Goal: Information Seeking & Learning: Learn about a topic

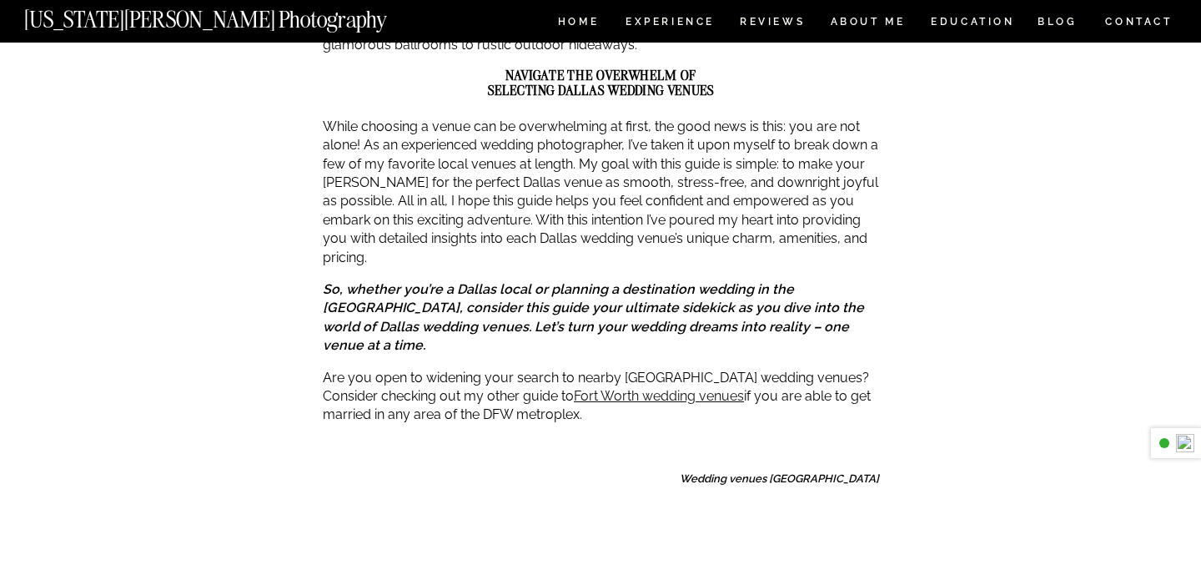
scroll to position [511, 0]
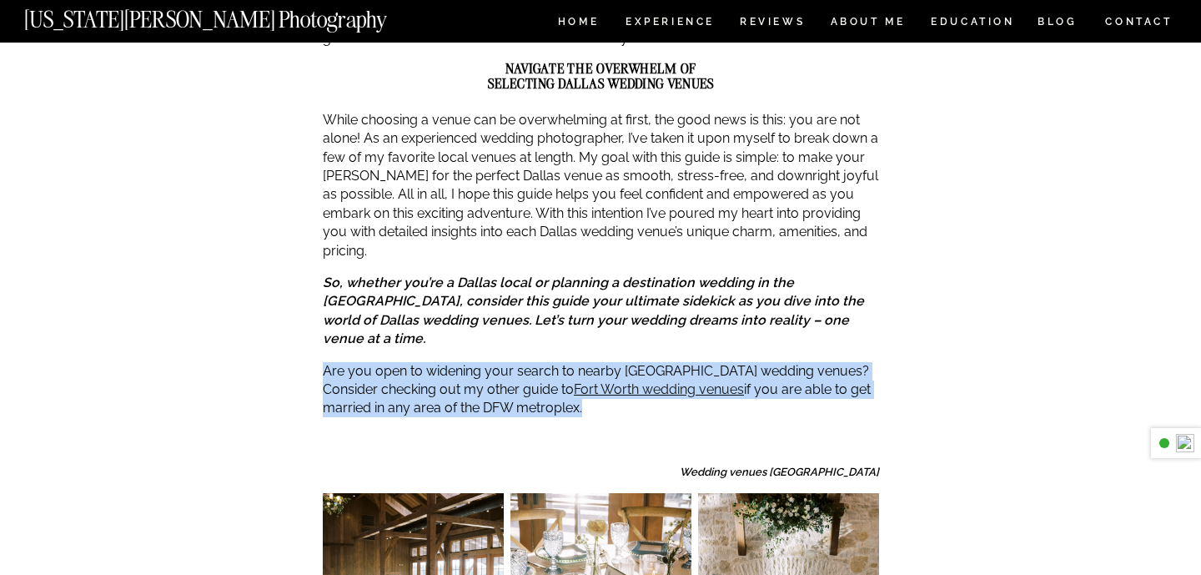
drag, startPoint x: 460, startPoint y: 299, endPoint x: 464, endPoint y: 364, distance: 66.0
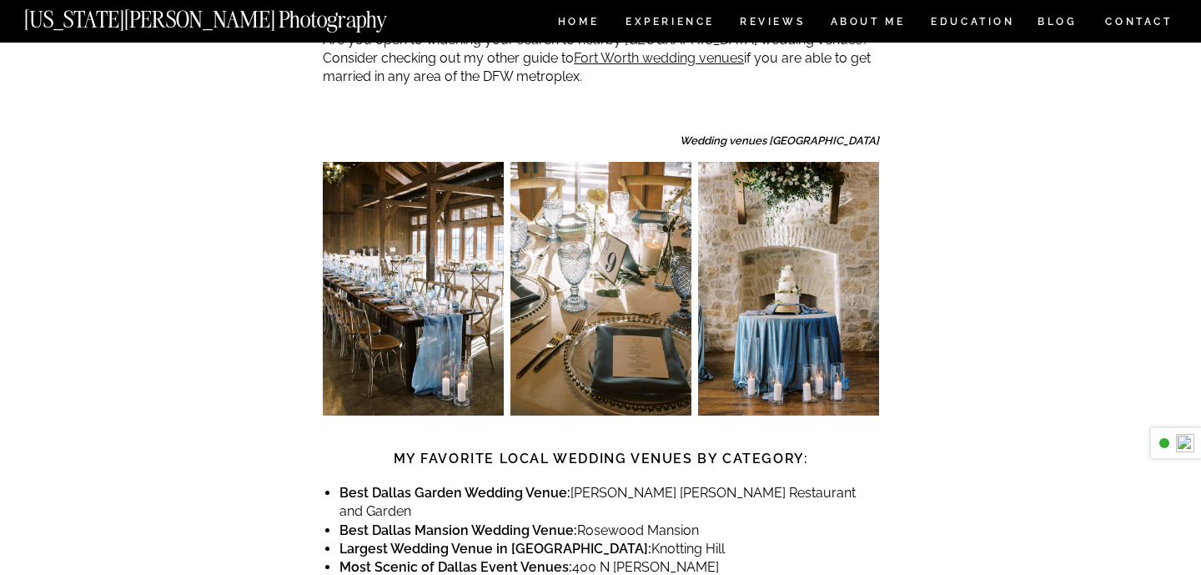
scroll to position [881, 0]
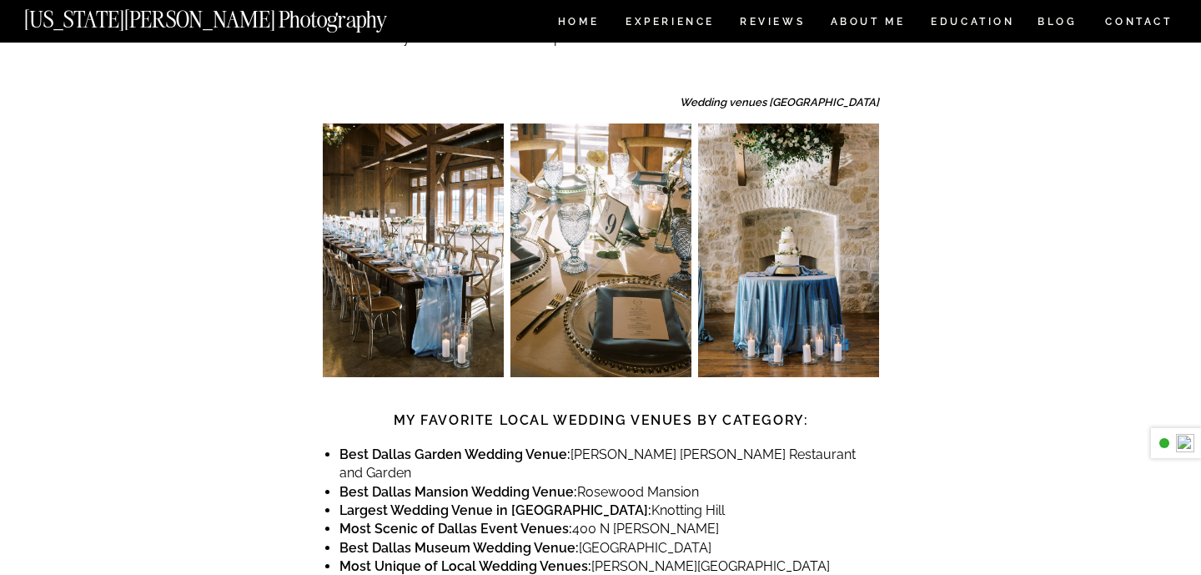
click at [464, 412] on strong "My Favorite Local Wedding Venues by Category:" at bounding box center [601, 420] width 415 height 16
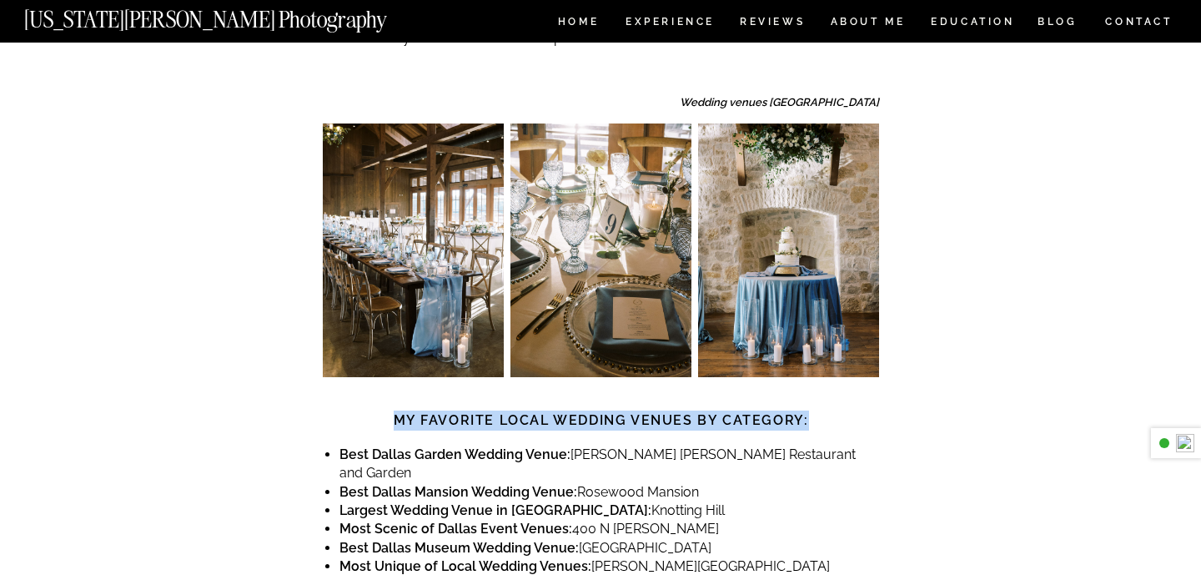
click at [464, 412] on strong "My Favorite Local Wedding Venues by Category:" at bounding box center [601, 420] width 415 height 16
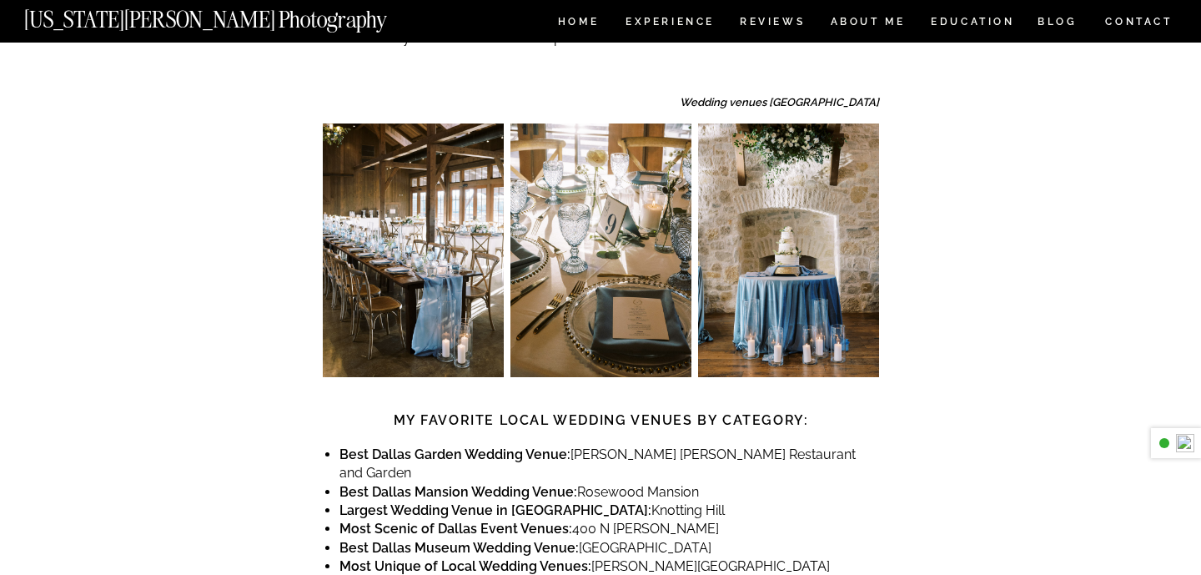
click at [466, 446] on strong "Best Dallas Garden Wedding Venue:" at bounding box center [454, 454] width 231 height 16
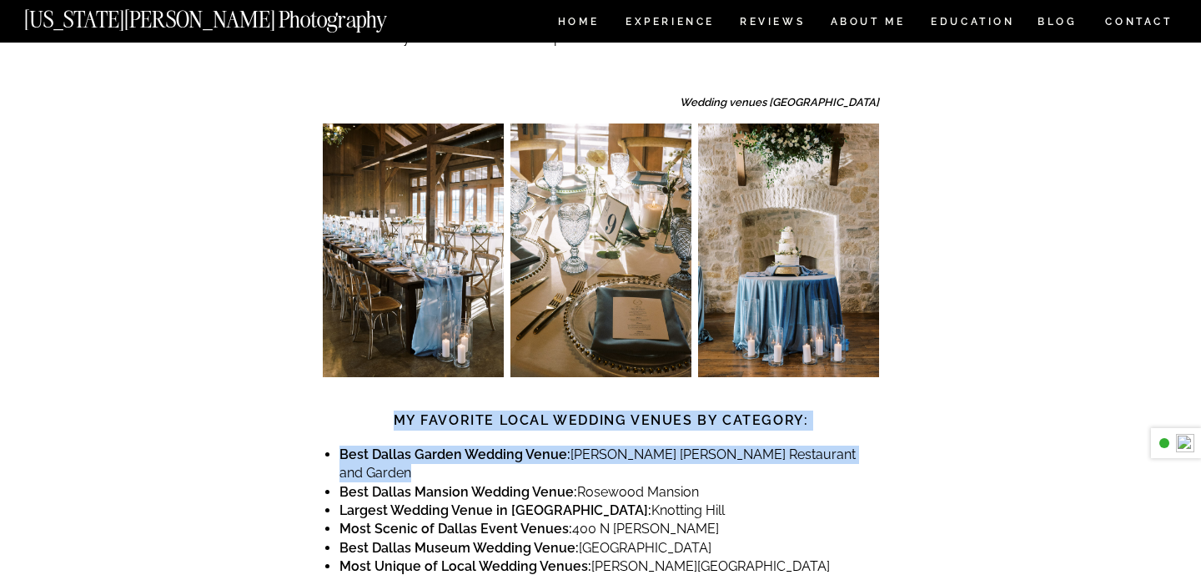
drag, startPoint x: 466, startPoint y: 397, endPoint x: 466, endPoint y: 361, distance: 35.9
click at [466, 412] on strong "My Favorite Local Wedding Venues by Category:" at bounding box center [601, 420] width 415 height 16
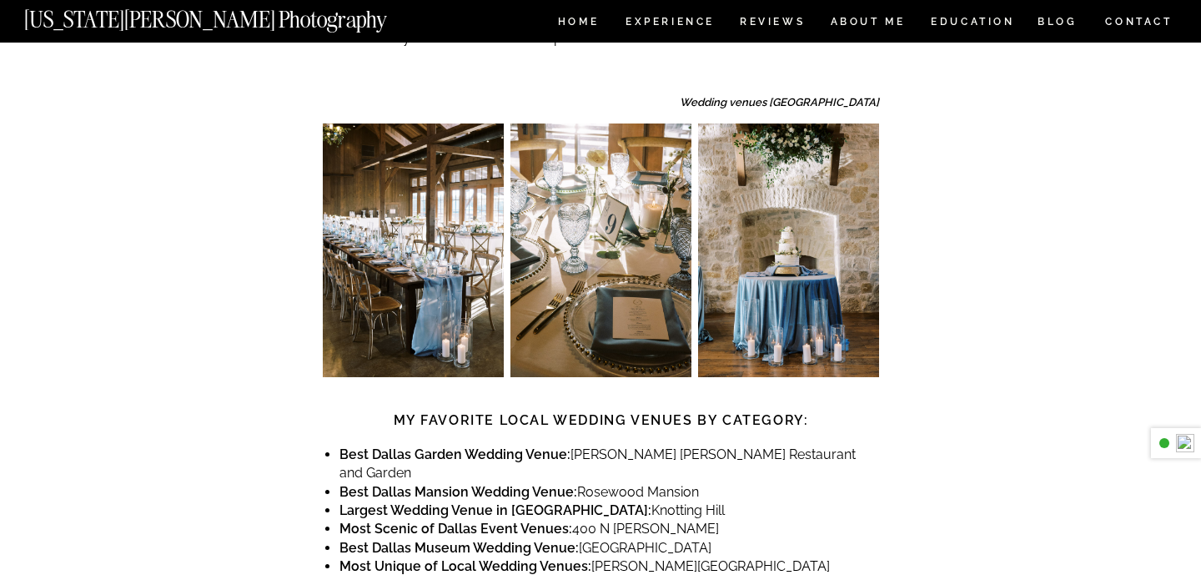
click at [466, 412] on strong "My Favorite Local Wedding Venues by Category:" at bounding box center [601, 420] width 415 height 16
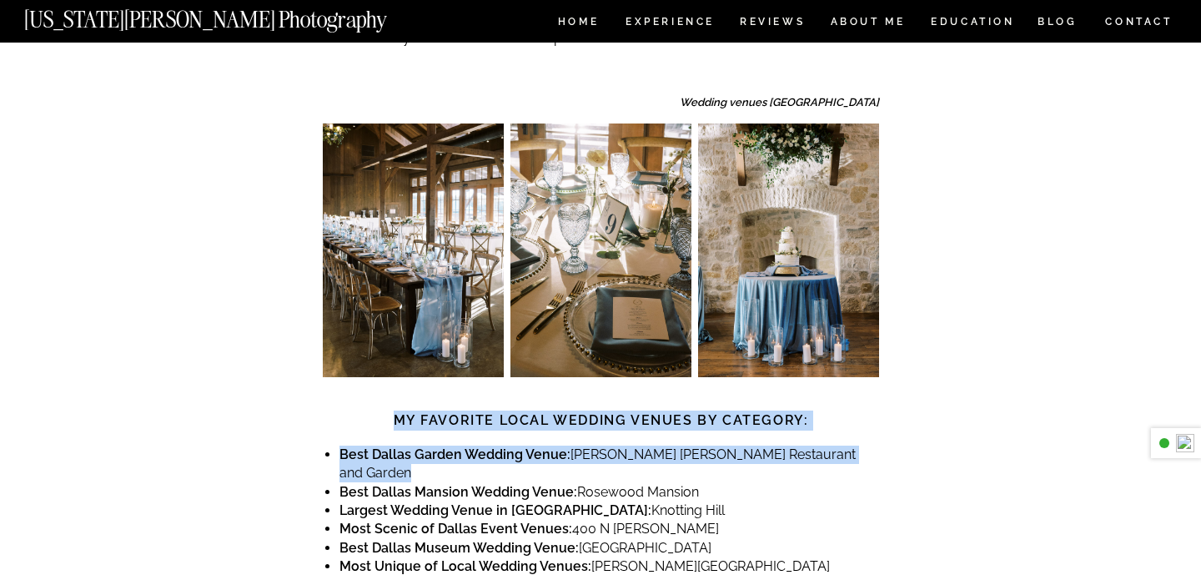
drag, startPoint x: 466, startPoint y: 361, endPoint x: 468, endPoint y: 386, distance: 25.1
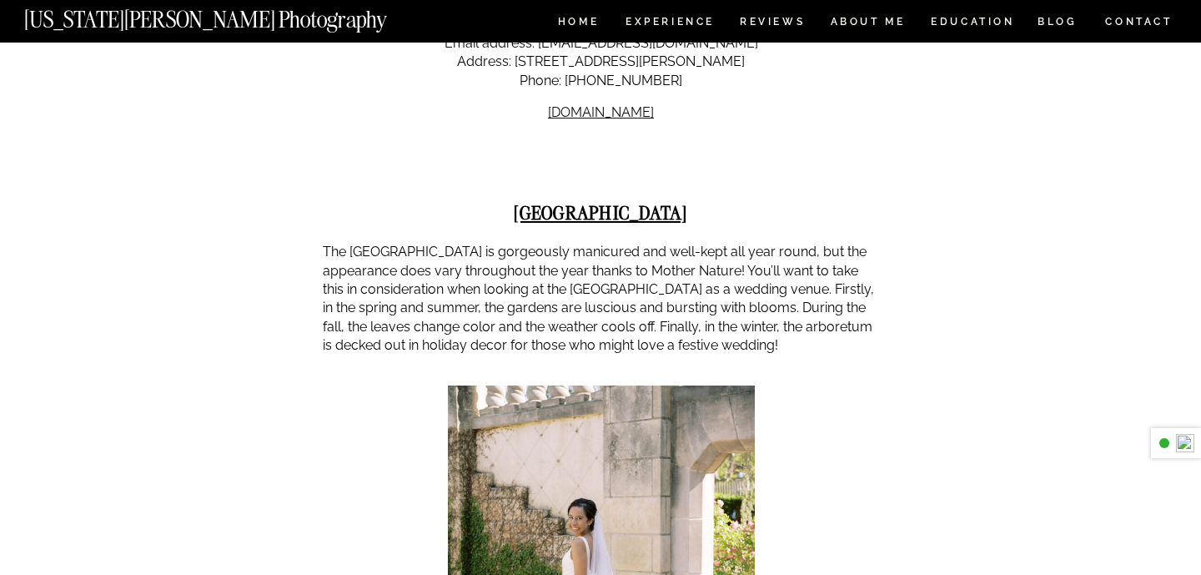
scroll to position [2801, 0]
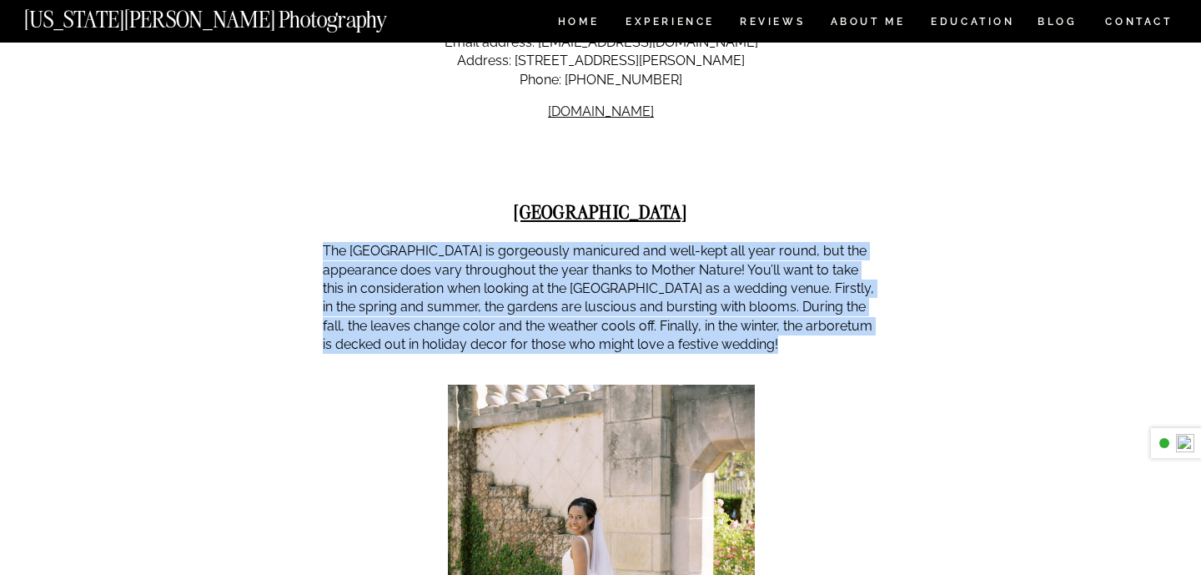
drag, startPoint x: 411, startPoint y: 138, endPoint x: 427, endPoint y: 265, distance: 128.6
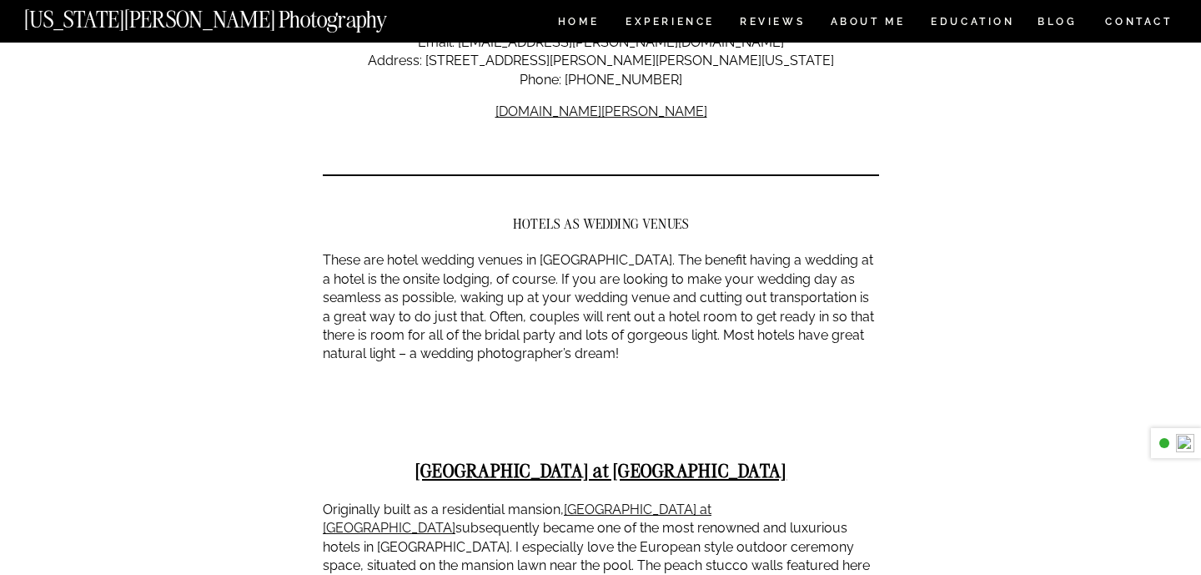
scroll to position [4875, 0]
click at [563, 218] on h2 "HOTELS AS WEDDING VENUES" at bounding box center [601, 225] width 556 height 15
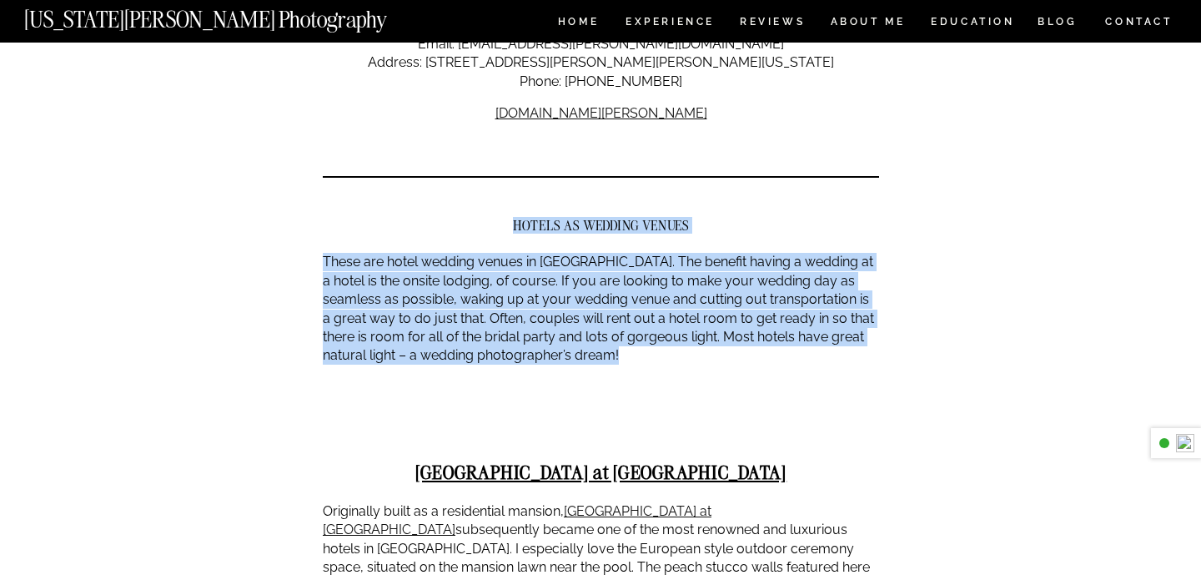
drag, startPoint x: 563, startPoint y: 89, endPoint x: 566, endPoint y: 231, distance: 141.8
click at [566, 253] on p "These are hotel wedding venues in [GEOGRAPHIC_DATA]. The benefit having a weddi…" at bounding box center [601, 309] width 556 height 112
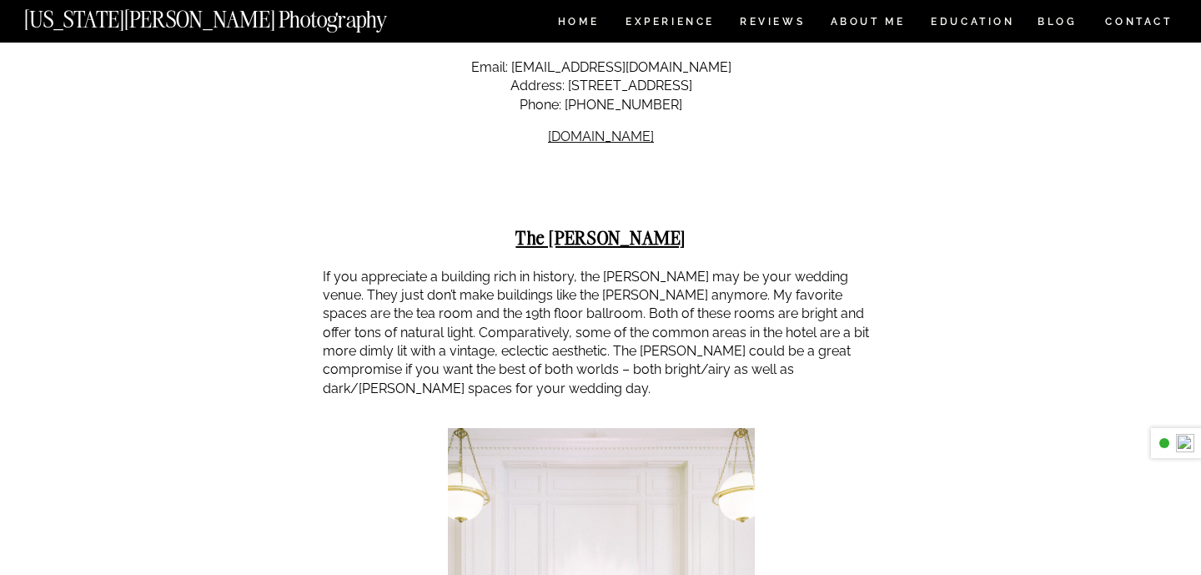
scroll to position [5965, 0]
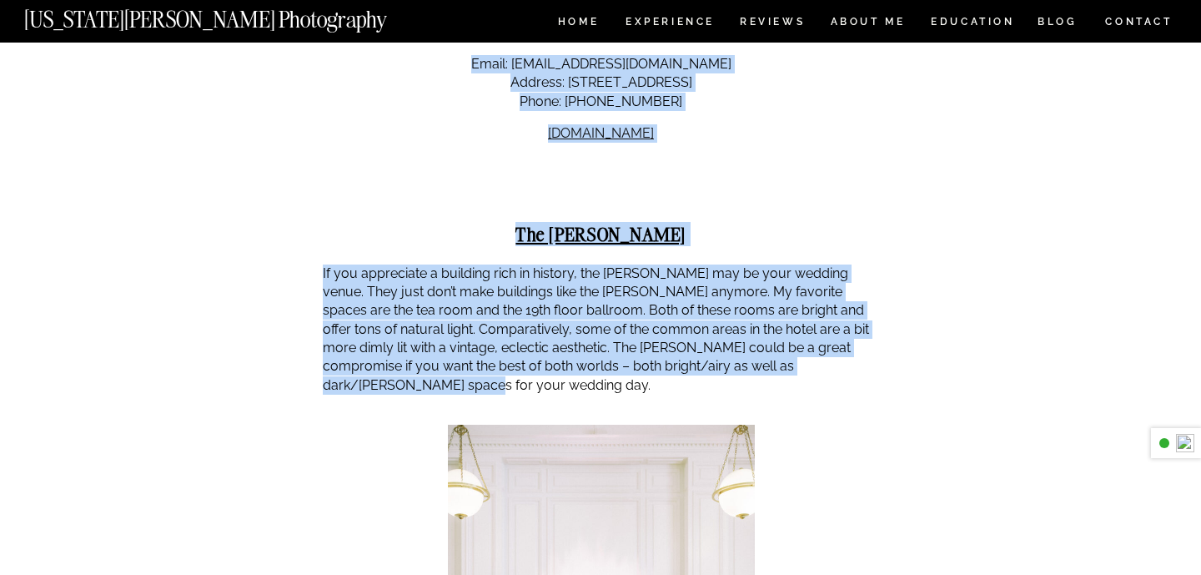
drag, startPoint x: 882, startPoint y: 113, endPoint x: 847, endPoint y: 229, distance: 120.3
click at [847, 264] on p "If you appreciate a building rich in history, the [PERSON_NAME] may be your wed…" at bounding box center [601, 329] width 556 height 131
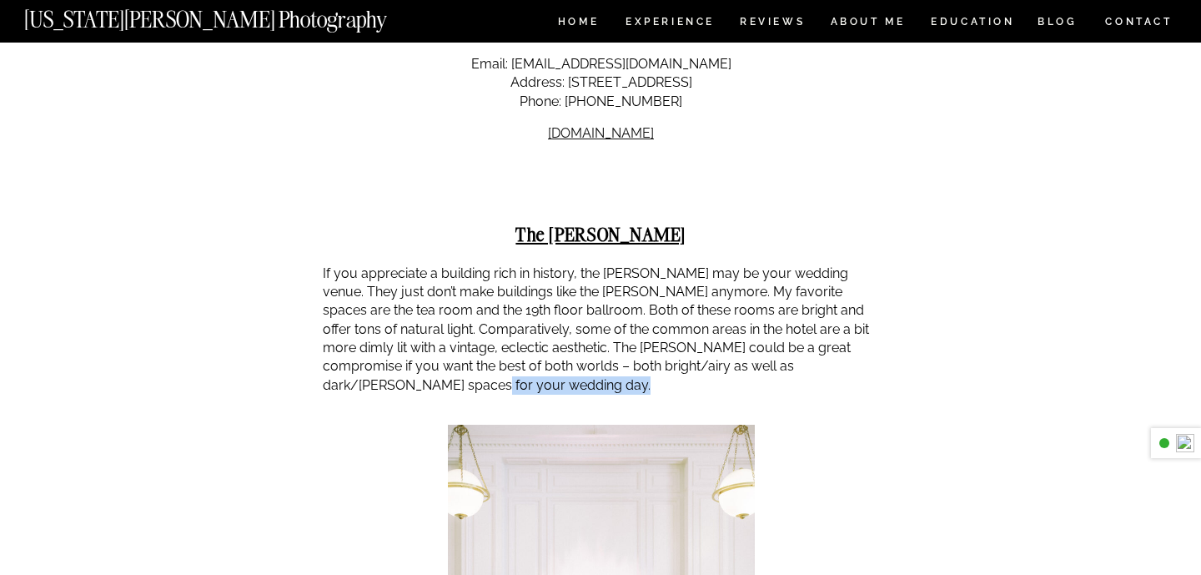
click at [847, 264] on p "If you appreciate a building rich in history, the [PERSON_NAME] may be your wed…" at bounding box center [601, 329] width 556 height 131
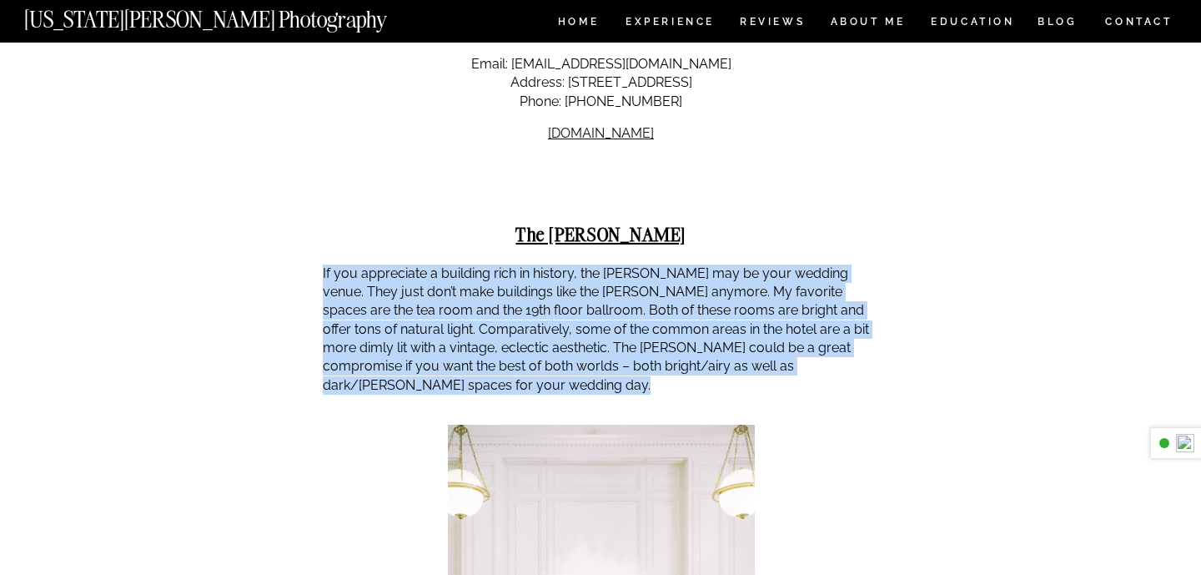
drag, startPoint x: 847, startPoint y: 229, endPoint x: 842, endPoint y: 142, distance: 86.9
click at [843, 264] on p "If you appreciate a building rich in history, the [PERSON_NAME] may be your wed…" at bounding box center [601, 329] width 556 height 131
click at [842, 264] on p "If you appreciate a building rich in history, the [PERSON_NAME] may be your wed…" at bounding box center [601, 329] width 556 height 131
drag, startPoint x: 836, startPoint y: 93, endPoint x: 837, endPoint y: 234, distance: 141.8
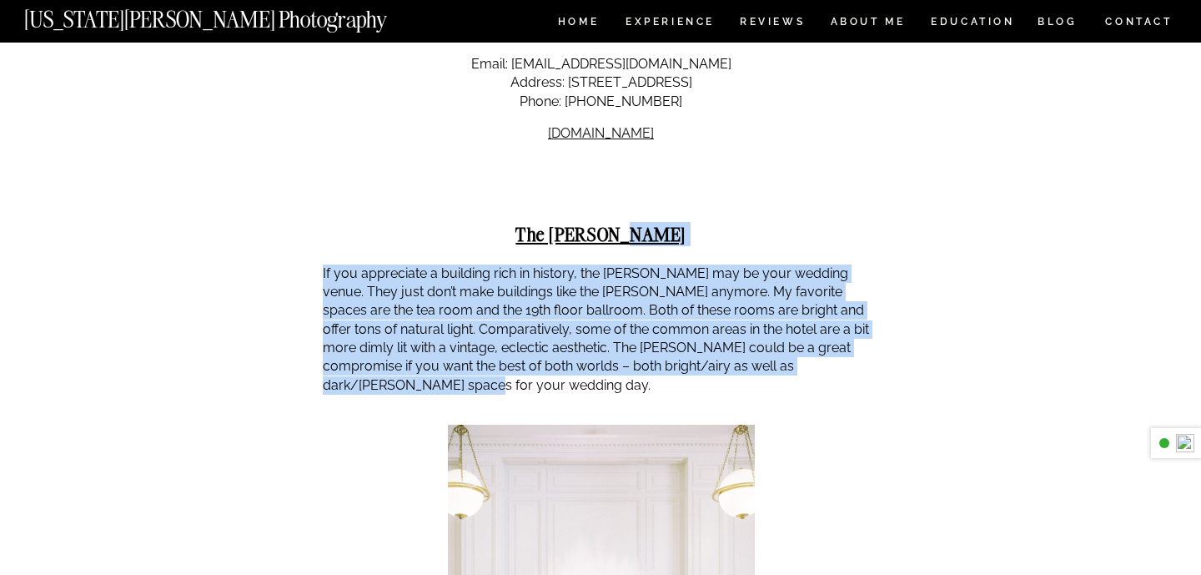
click at [837, 264] on p "If you appreciate a building rich in history, the [PERSON_NAME] may be your wed…" at bounding box center [601, 329] width 556 height 131
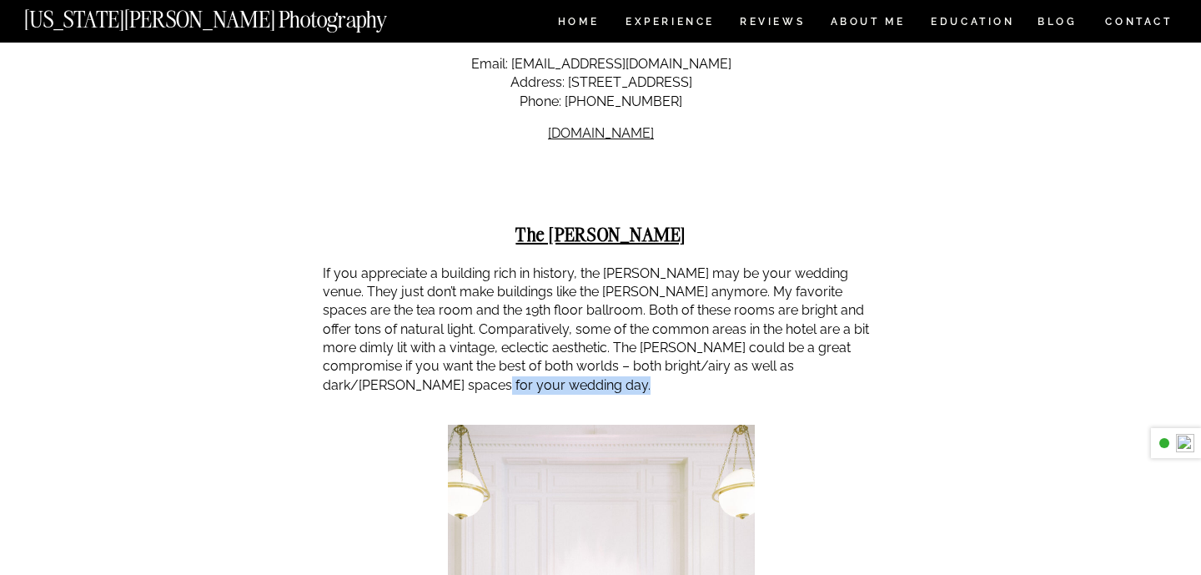
drag, startPoint x: 837, startPoint y: 234, endPoint x: 839, endPoint y: 243, distance: 8.5
click at [839, 264] on p "If you appreciate a building rich in history, the [PERSON_NAME] may be your wed…" at bounding box center [601, 329] width 556 height 131
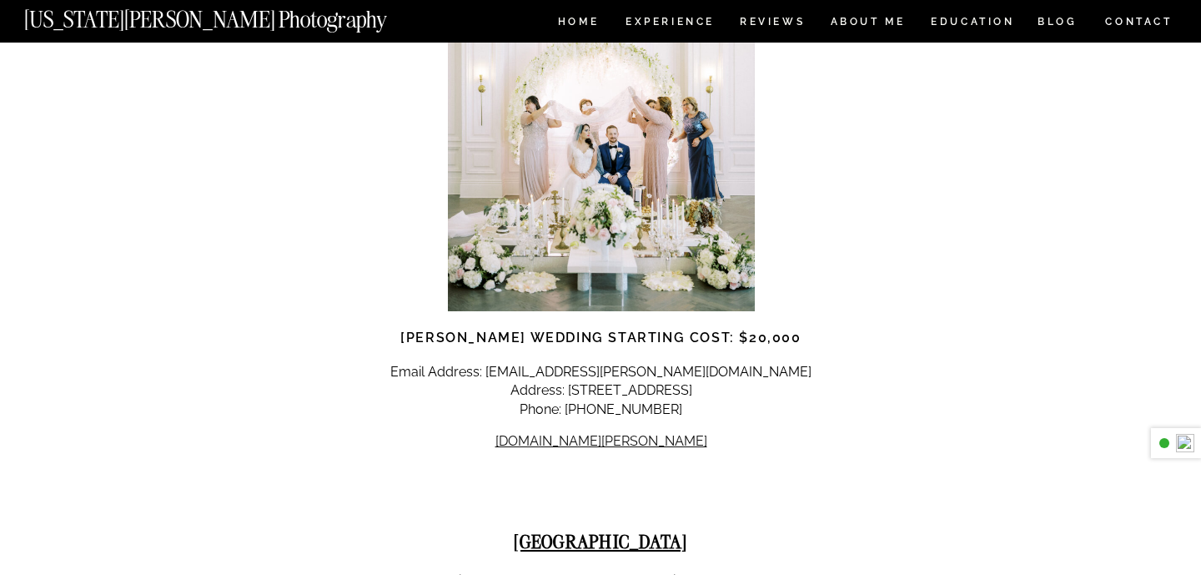
scroll to position [6770, 0]
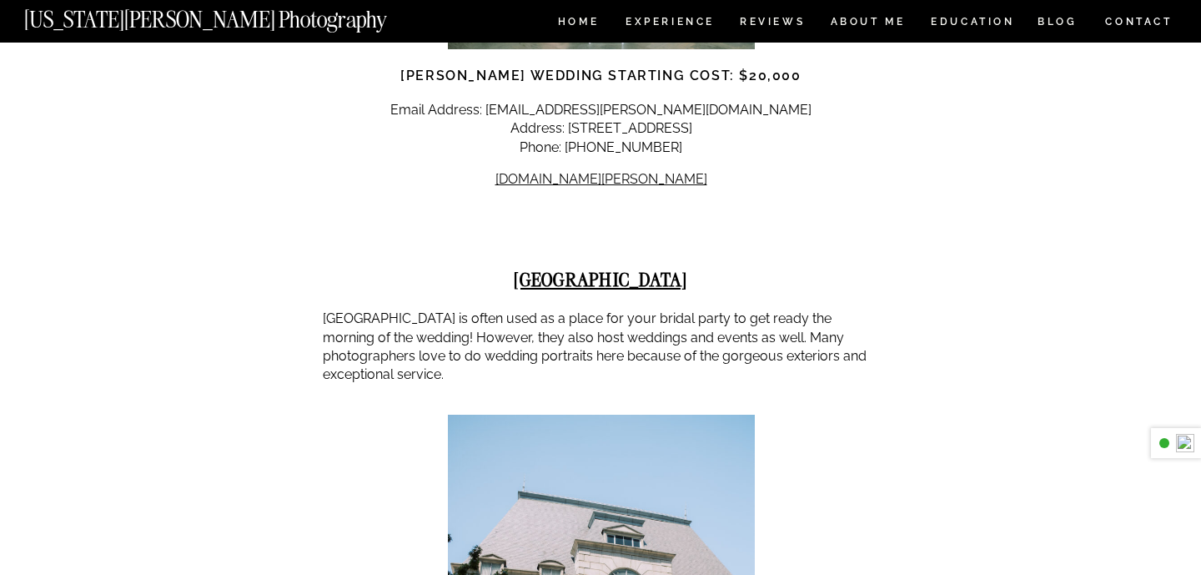
drag, startPoint x: 839, startPoint y: 243, endPoint x: 841, endPoint y: 222, distance: 20.9
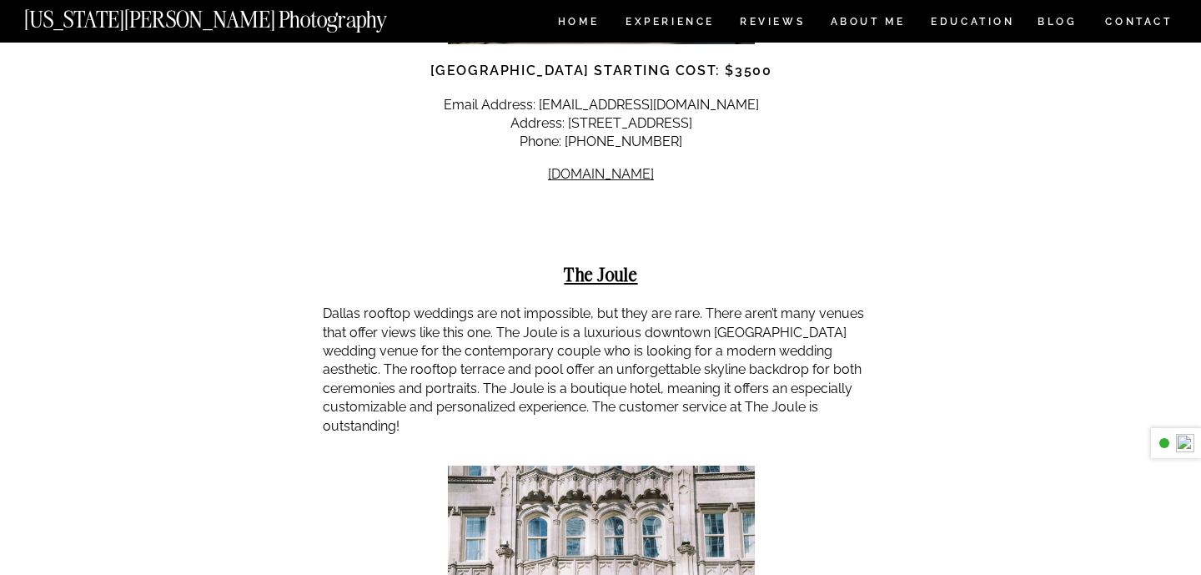
scroll to position [7636, 0]
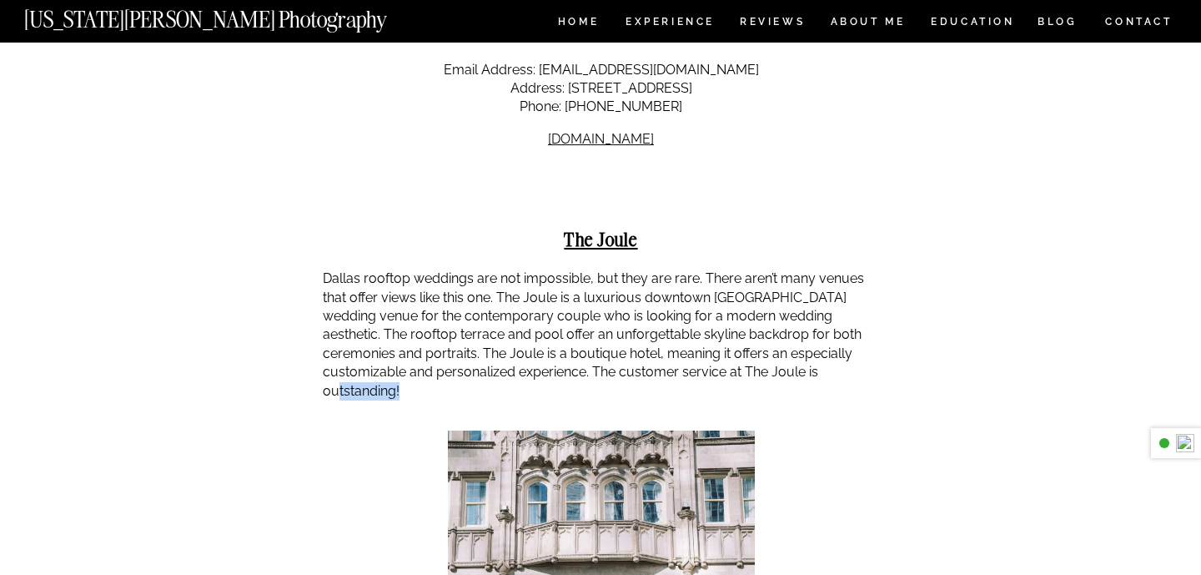
drag, startPoint x: 823, startPoint y: 239, endPoint x: 835, endPoint y: 217, distance: 24.6
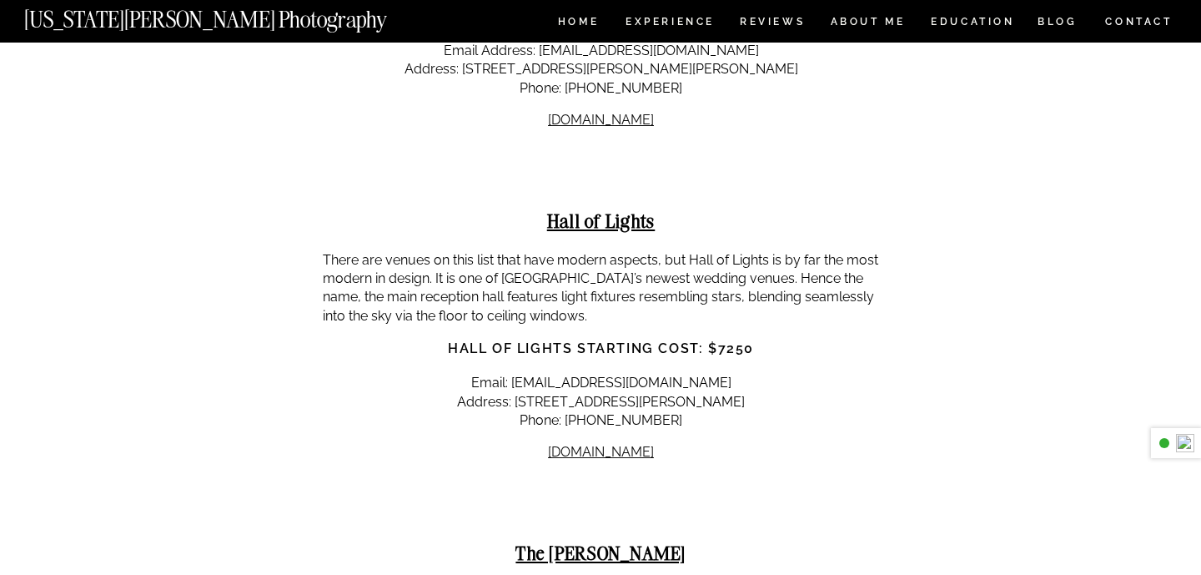
scroll to position [13861, 0]
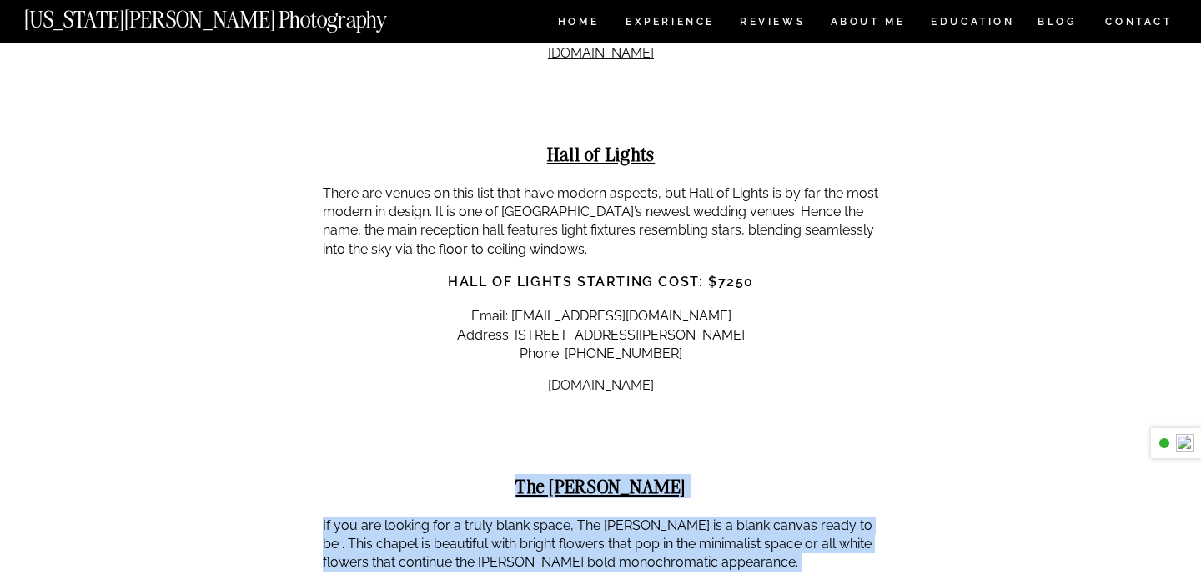
drag, startPoint x: 695, startPoint y: 206, endPoint x: 733, endPoint y: 417, distance: 214.5
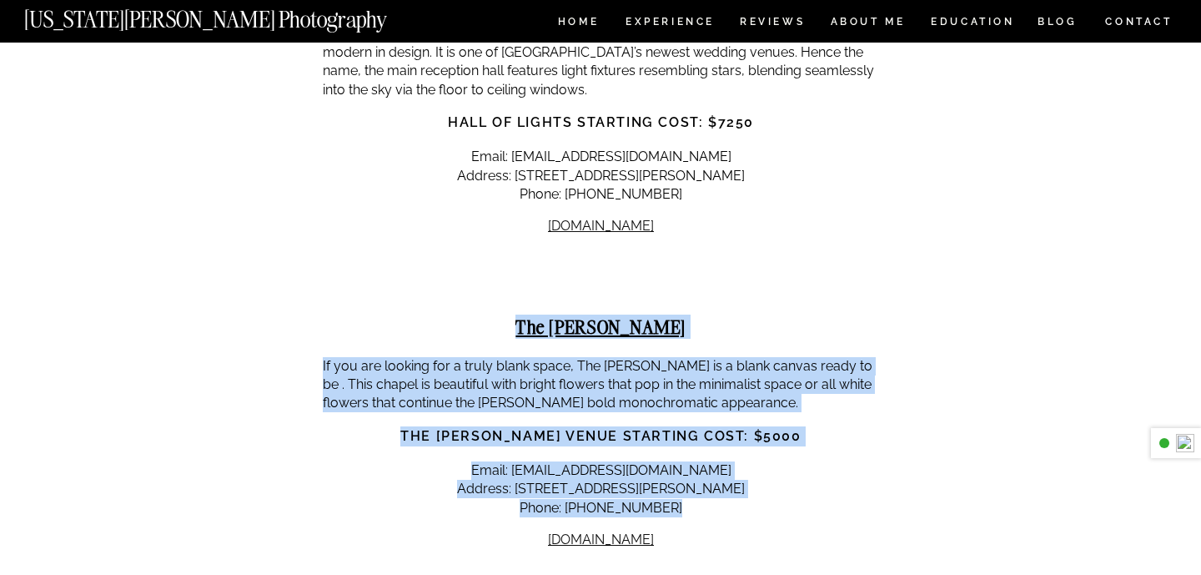
scroll to position [14289, 0]
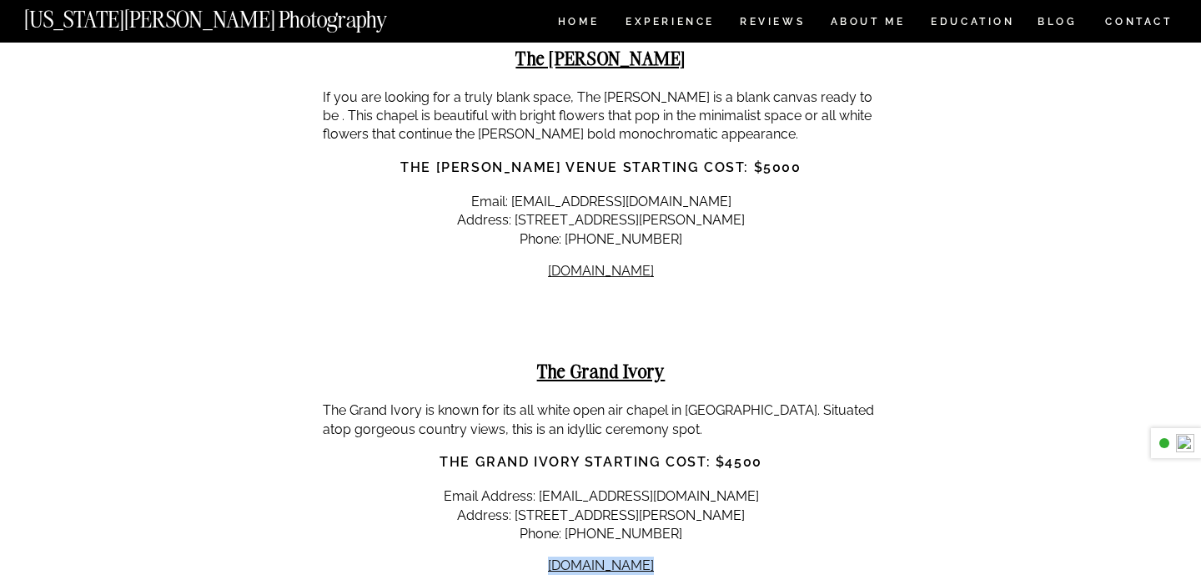
drag, startPoint x: 766, startPoint y: 294, endPoint x: 763, endPoint y: 316, distance: 21.9
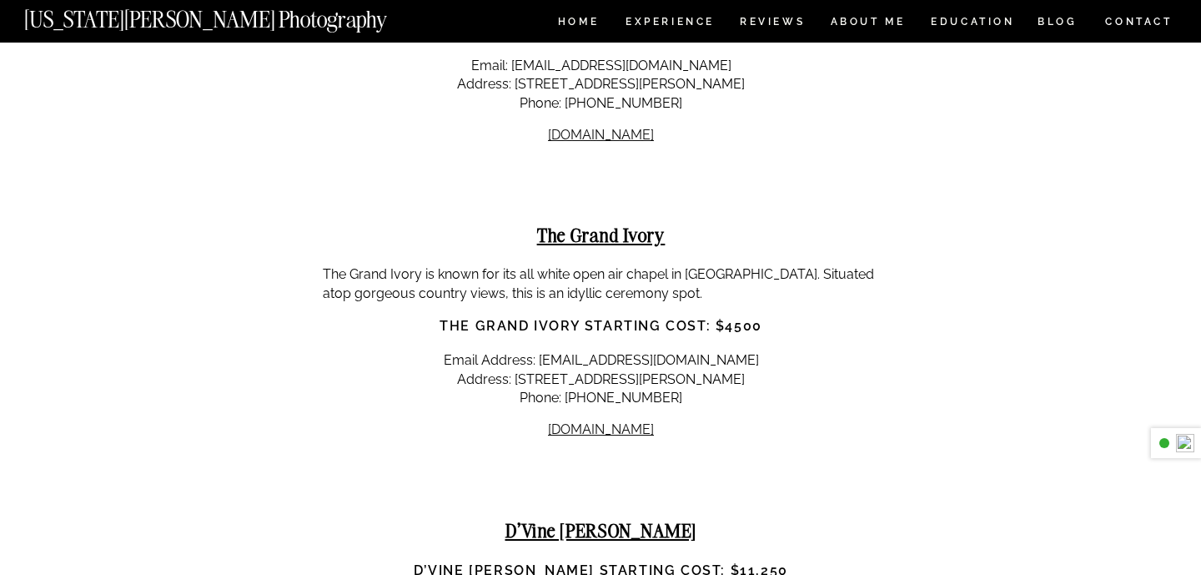
scroll to position [14437, 0]
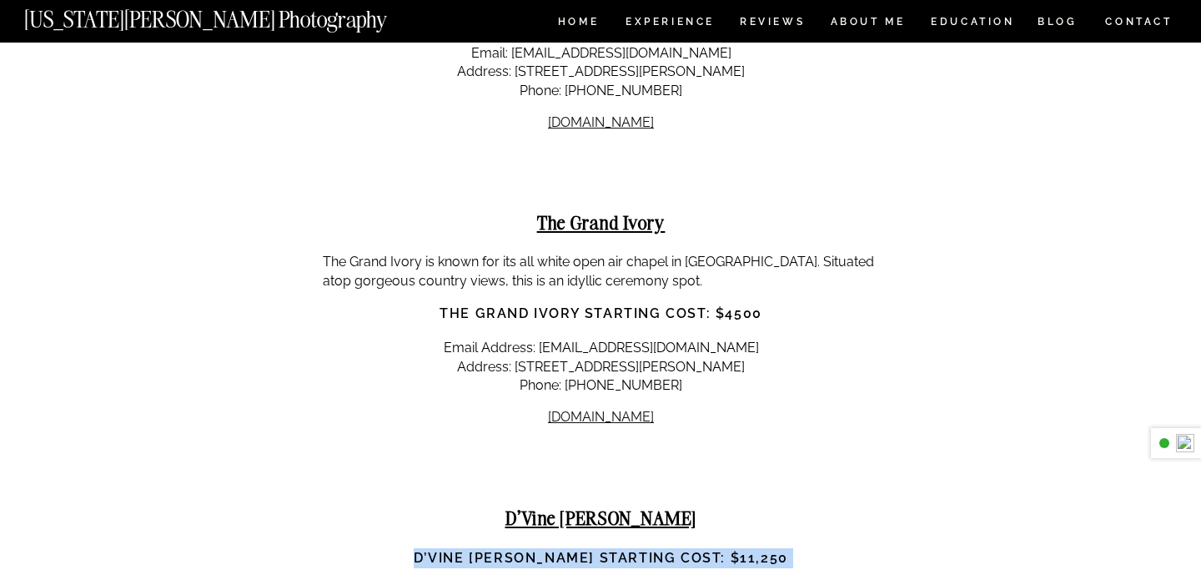
drag, startPoint x: 778, startPoint y: 414, endPoint x: 751, endPoint y: 269, distance: 147.7
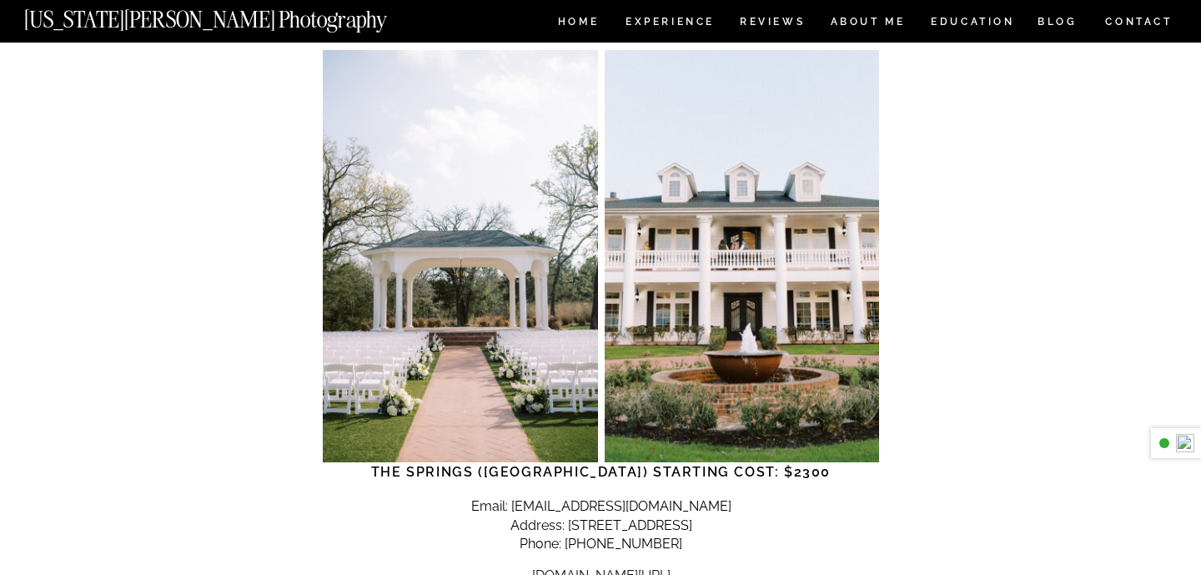
scroll to position [15190, 0]
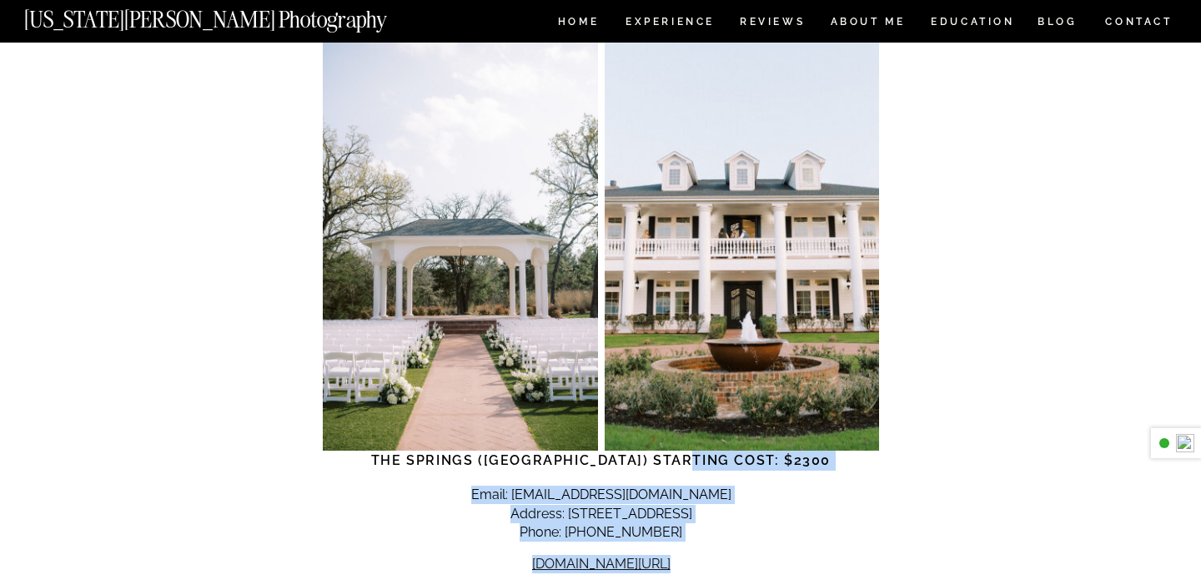
drag, startPoint x: 737, startPoint y: 206, endPoint x: 743, endPoint y: 337, distance: 131.1
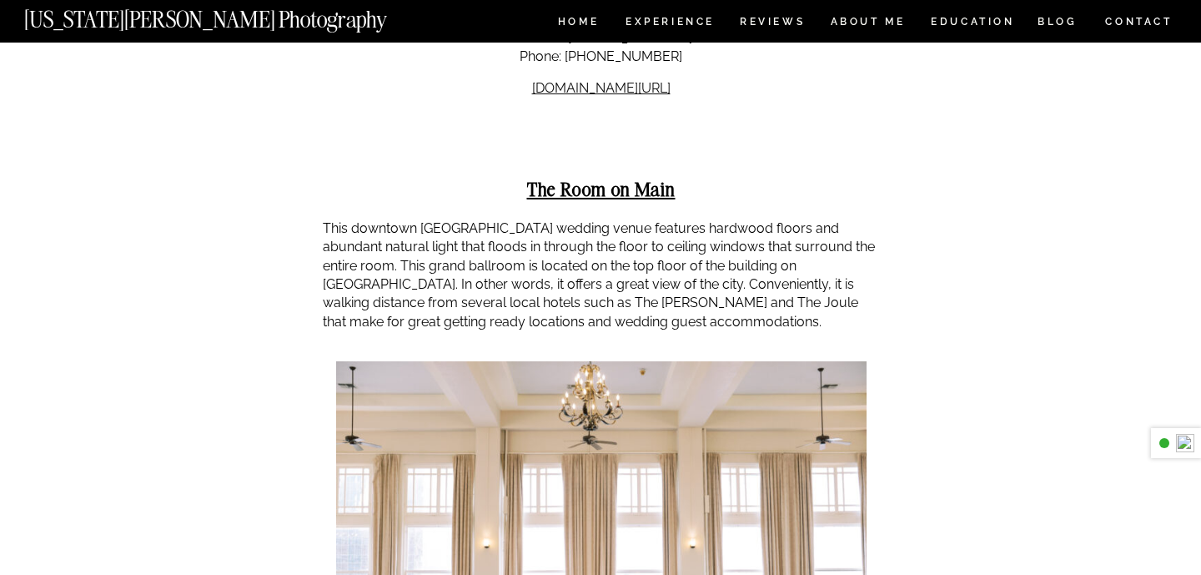
scroll to position [15327, 0]
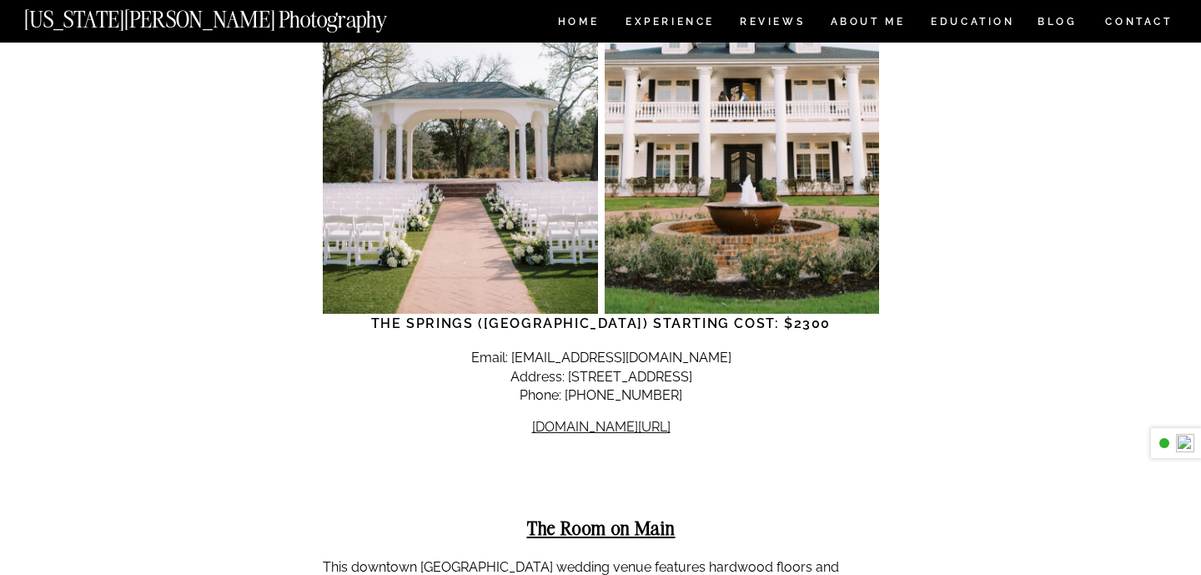
drag, startPoint x: 746, startPoint y: 384, endPoint x: 756, endPoint y: 357, distance: 29.6
drag, startPoint x: 746, startPoint y: 304, endPoint x: 769, endPoint y: 403, distance: 101.1
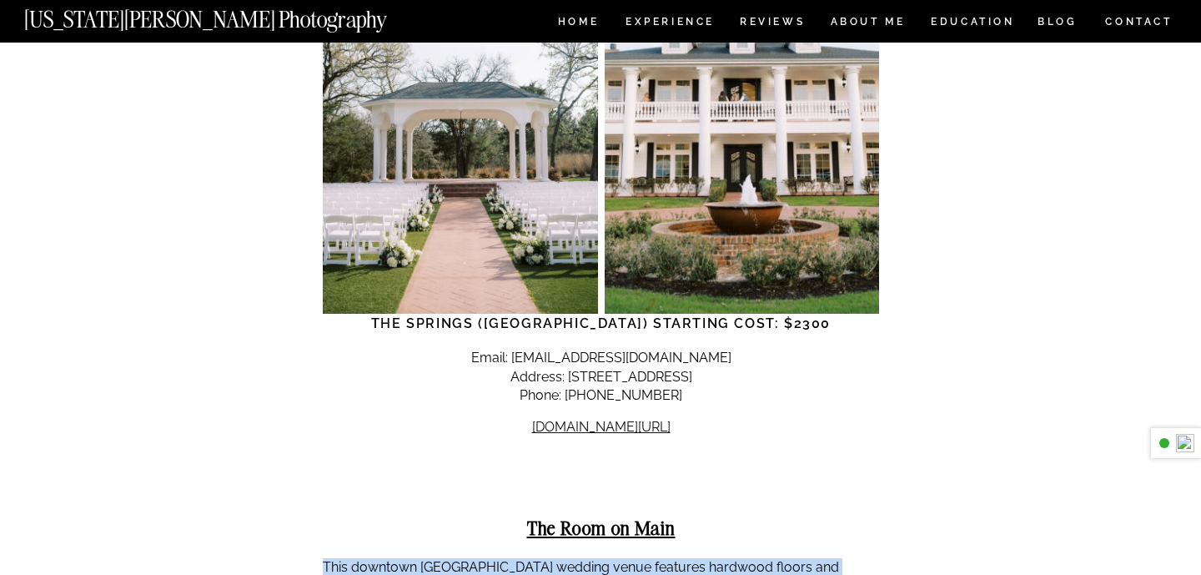
drag, startPoint x: 769, startPoint y: 403, endPoint x: 767, endPoint y: 360, distance: 42.6
drag, startPoint x: 756, startPoint y: 301, endPoint x: 761, endPoint y: 390, distance: 89.4
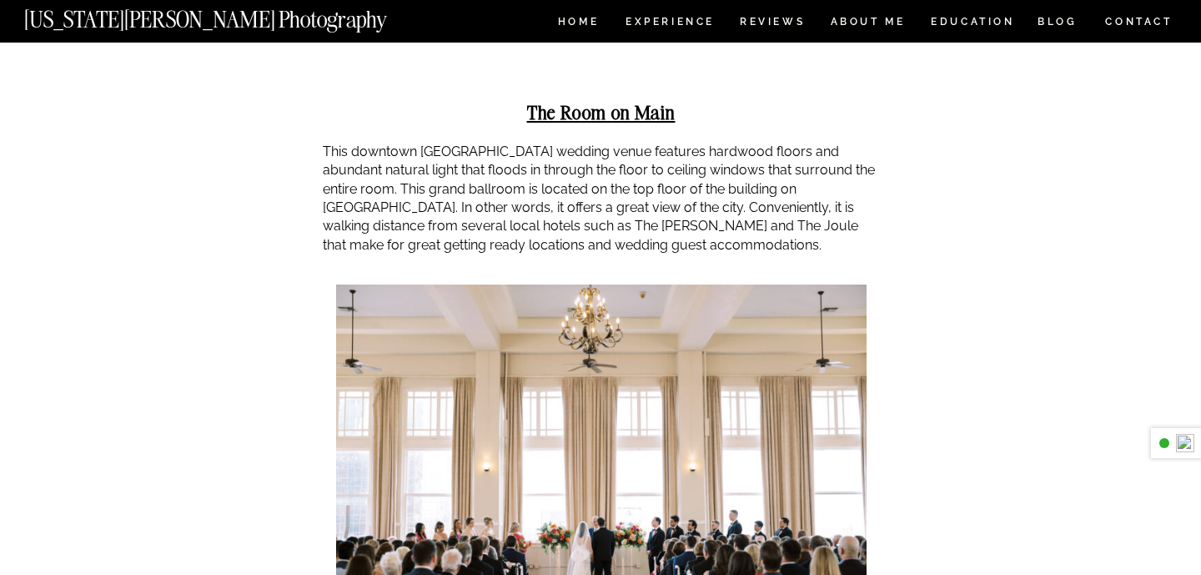
scroll to position [15817, 0]
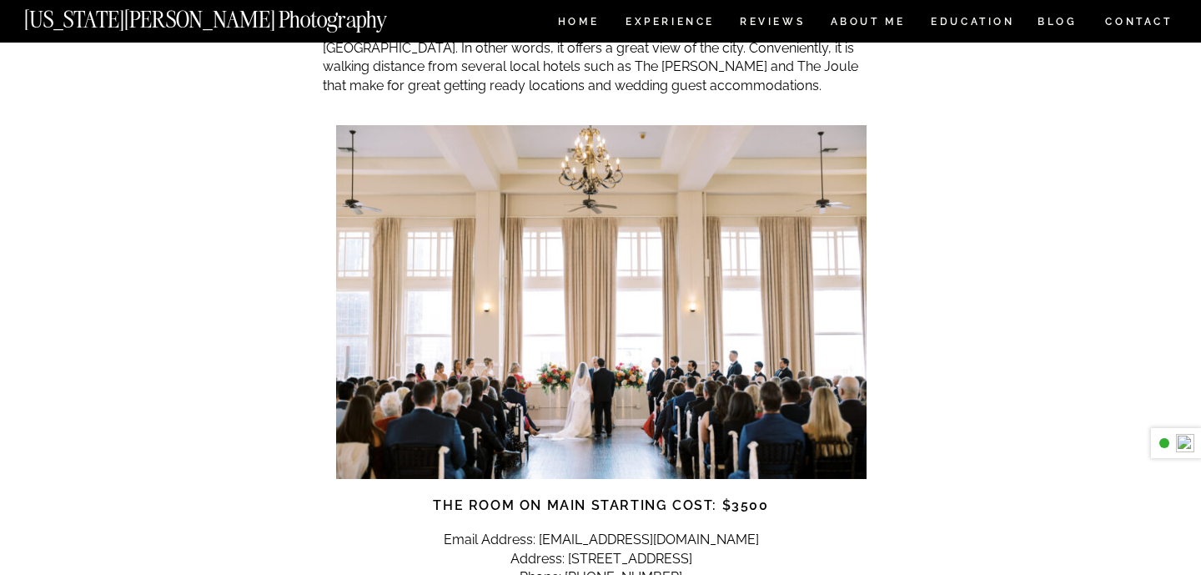
scroll to position [16042, 0]
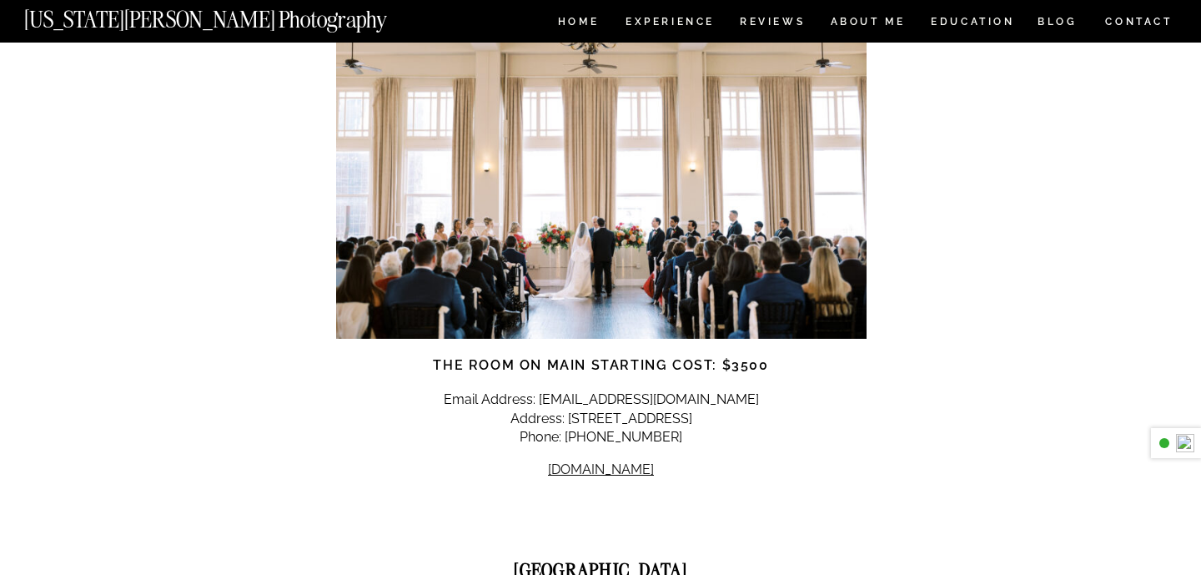
click at [722, 460] on p "[DOMAIN_NAME]" at bounding box center [601, 469] width 556 height 18
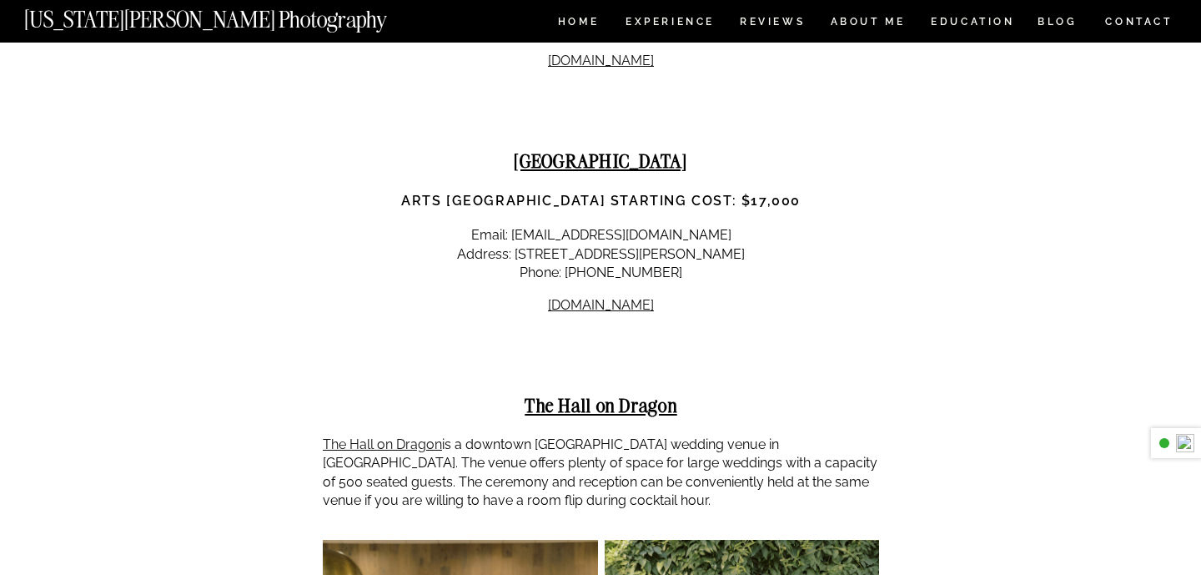
scroll to position [18118, 0]
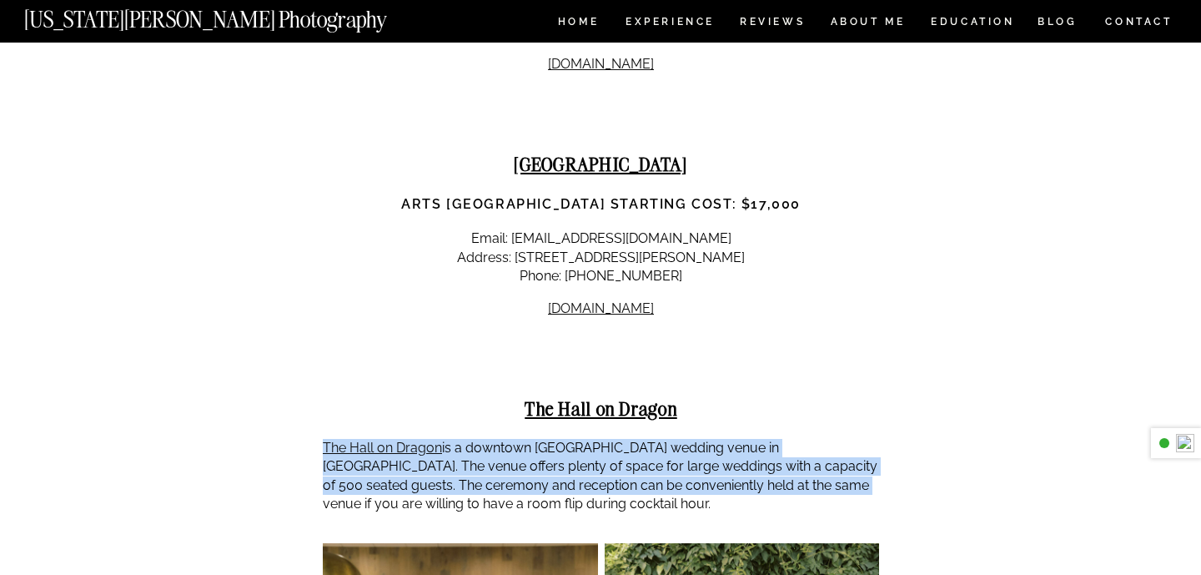
drag, startPoint x: 747, startPoint y: 188, endPoint x: 744, endPoint y: 123, distance: 66.0
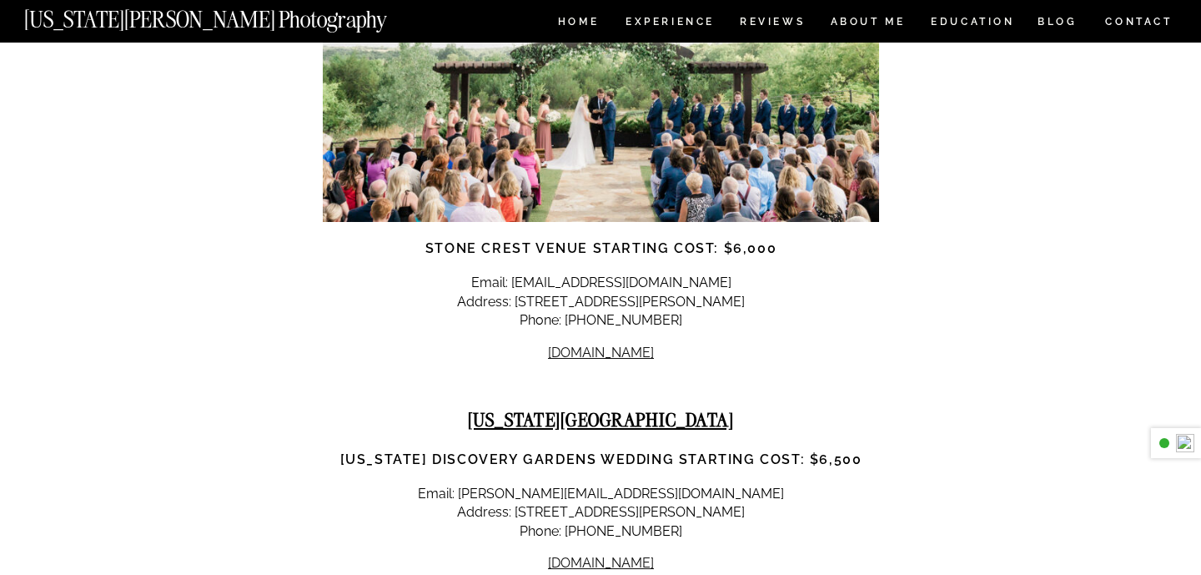
scroll to position [20805, 0]
